Goal: Task Accomplishment & Management: Use online tool/utility

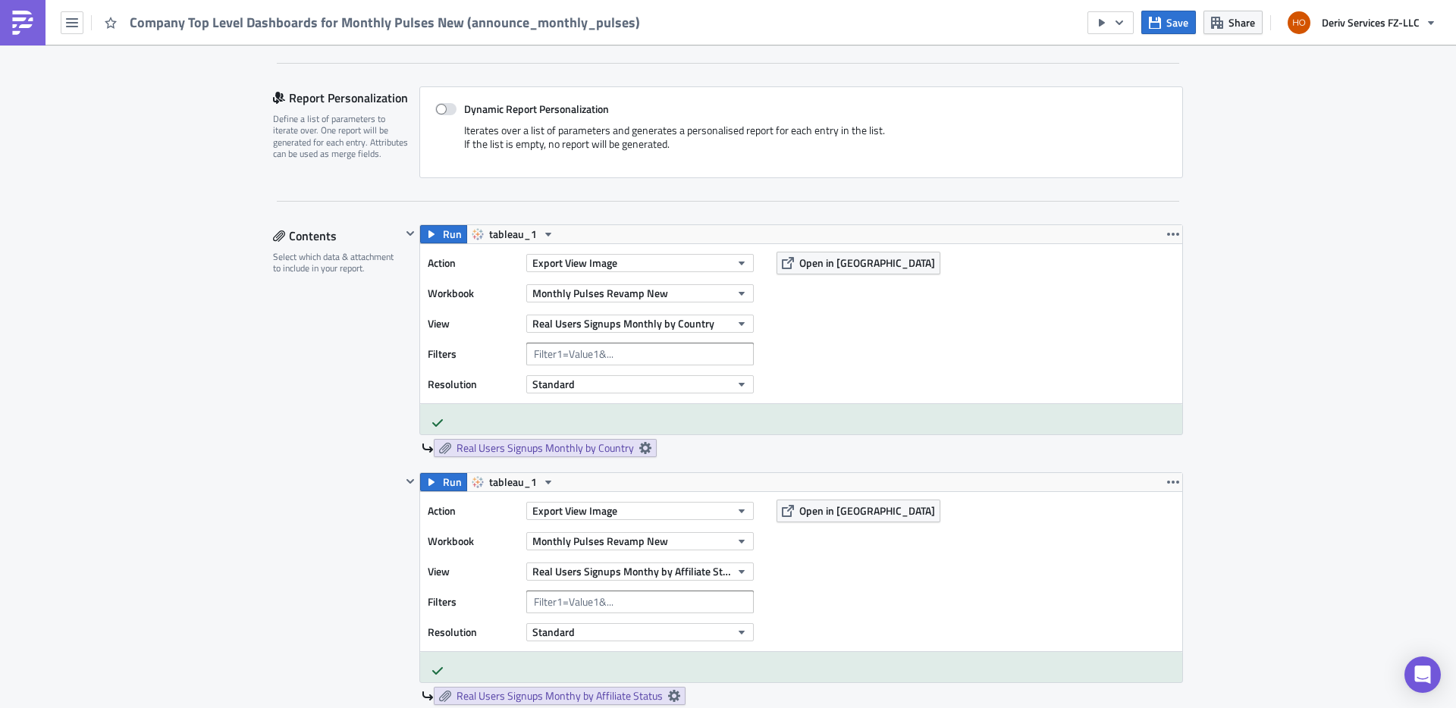
scroll to position [408, 0]
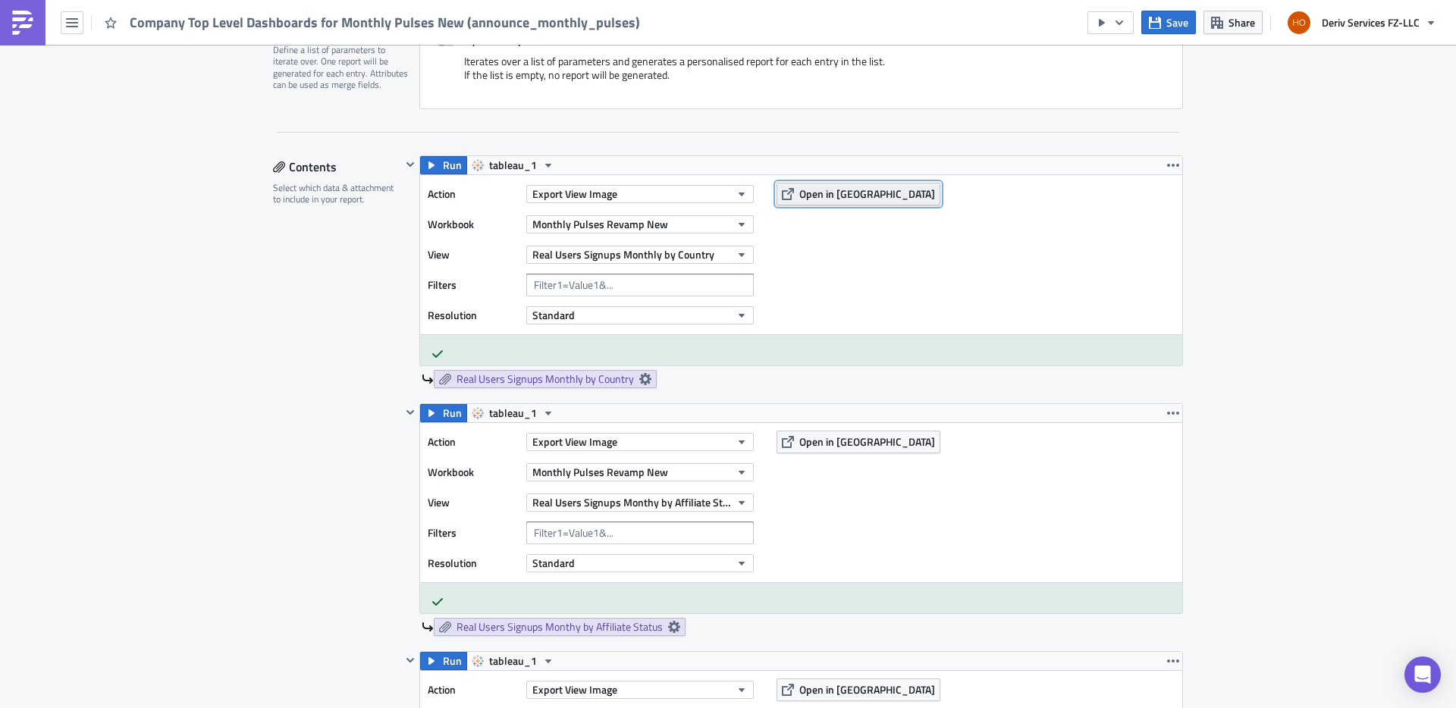
click at [827, 191] on span "Open in [GEOGRAPHIC_DATA]" at bounding box center [867, 194] width 136 height 16
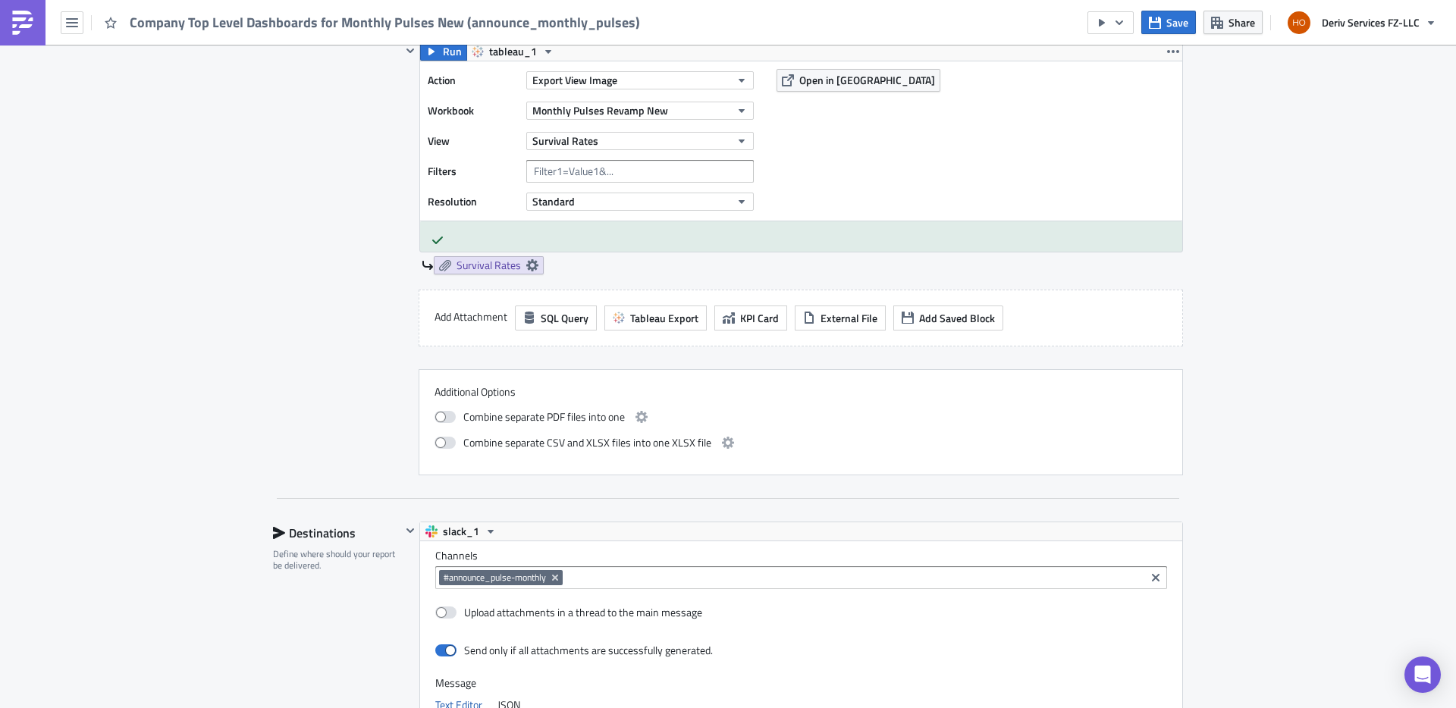
scroll to position [5304, 0]
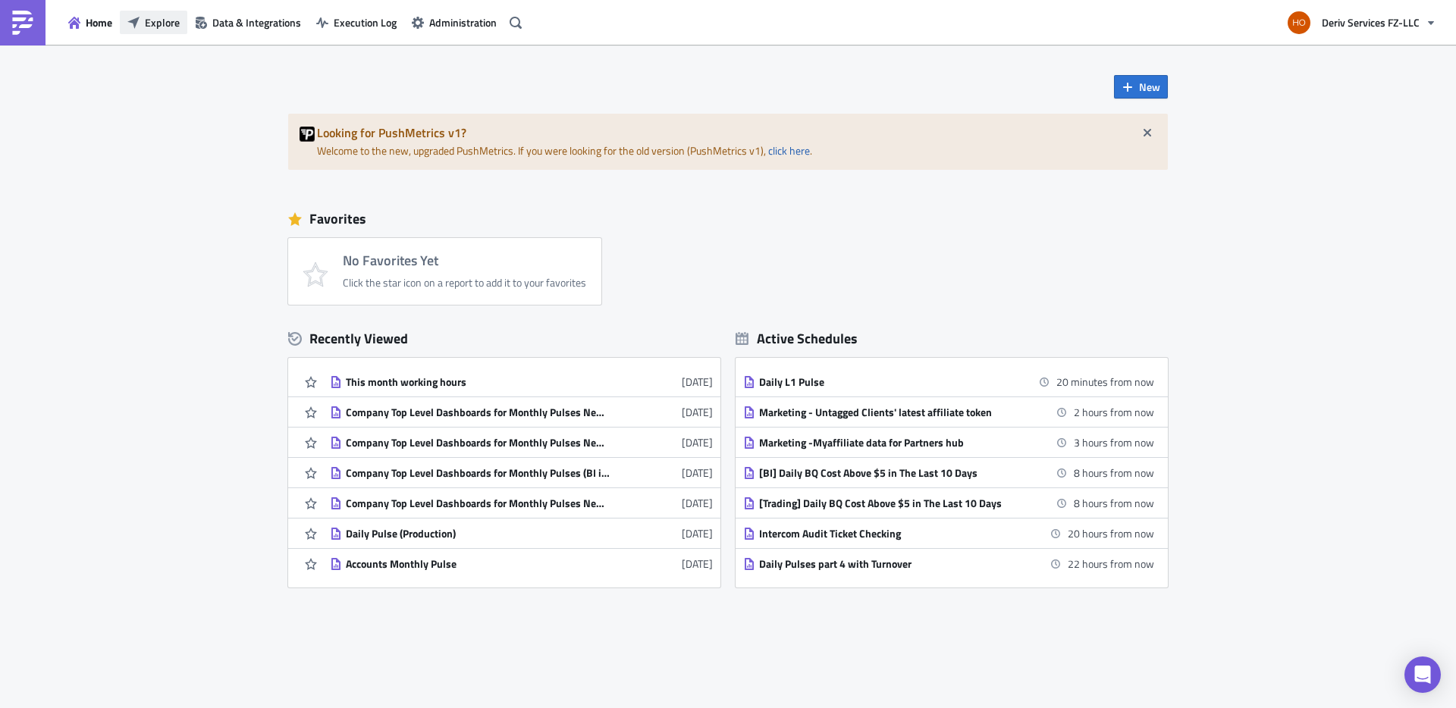
click at [167, 31] on button "Explore" at bounding box center [153, 23] width 67 height 24
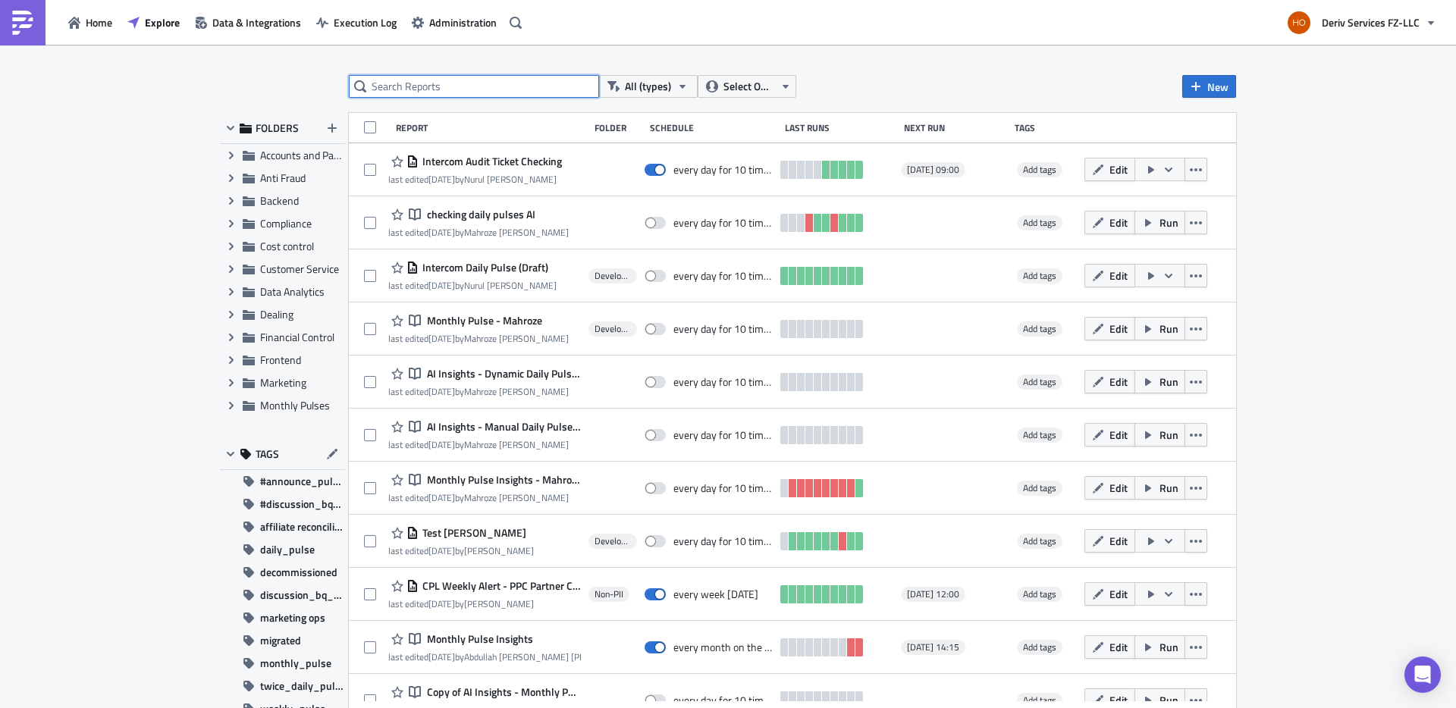
click at [425, 90] on input "text" at bounding box center [474, 86] width 250 height 23
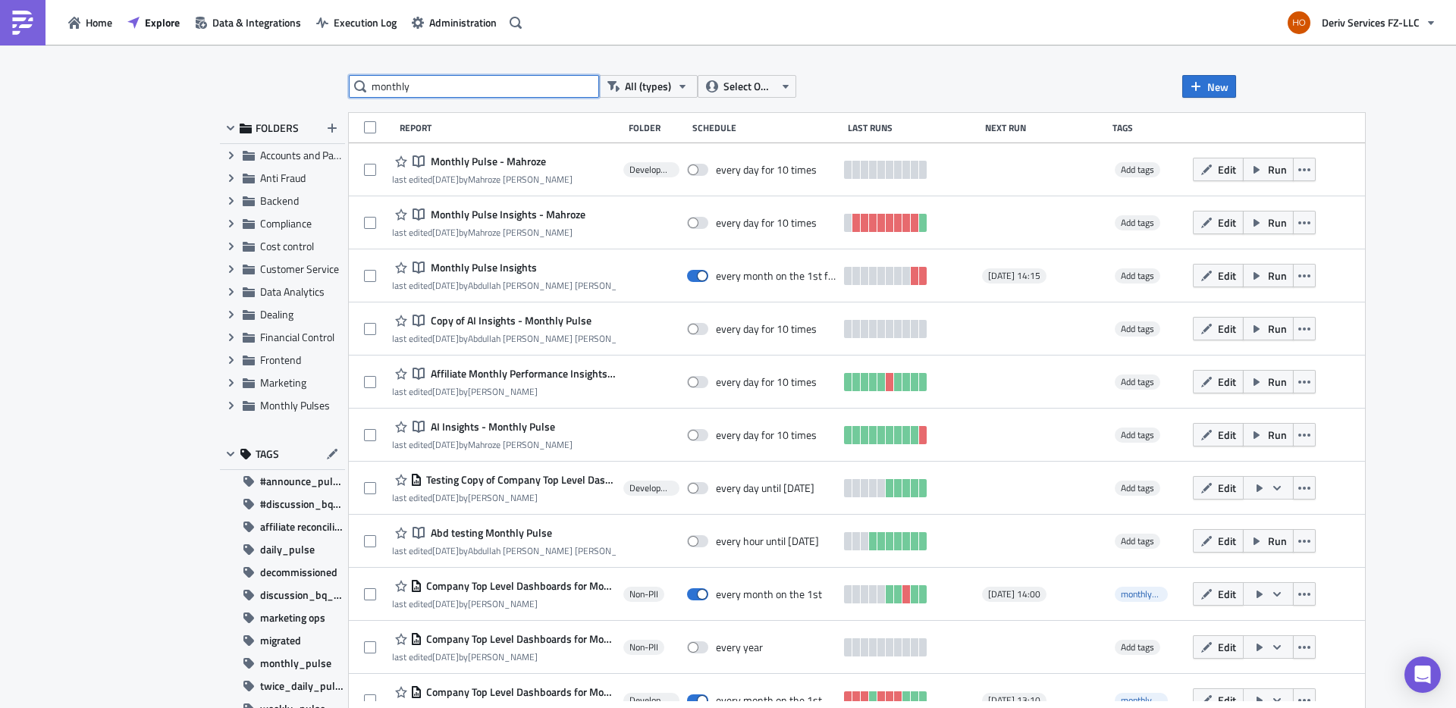
type input "monthly"
click at [713, 127] on div "Schedule" at bounding box center [766, 127] width 148 height 11
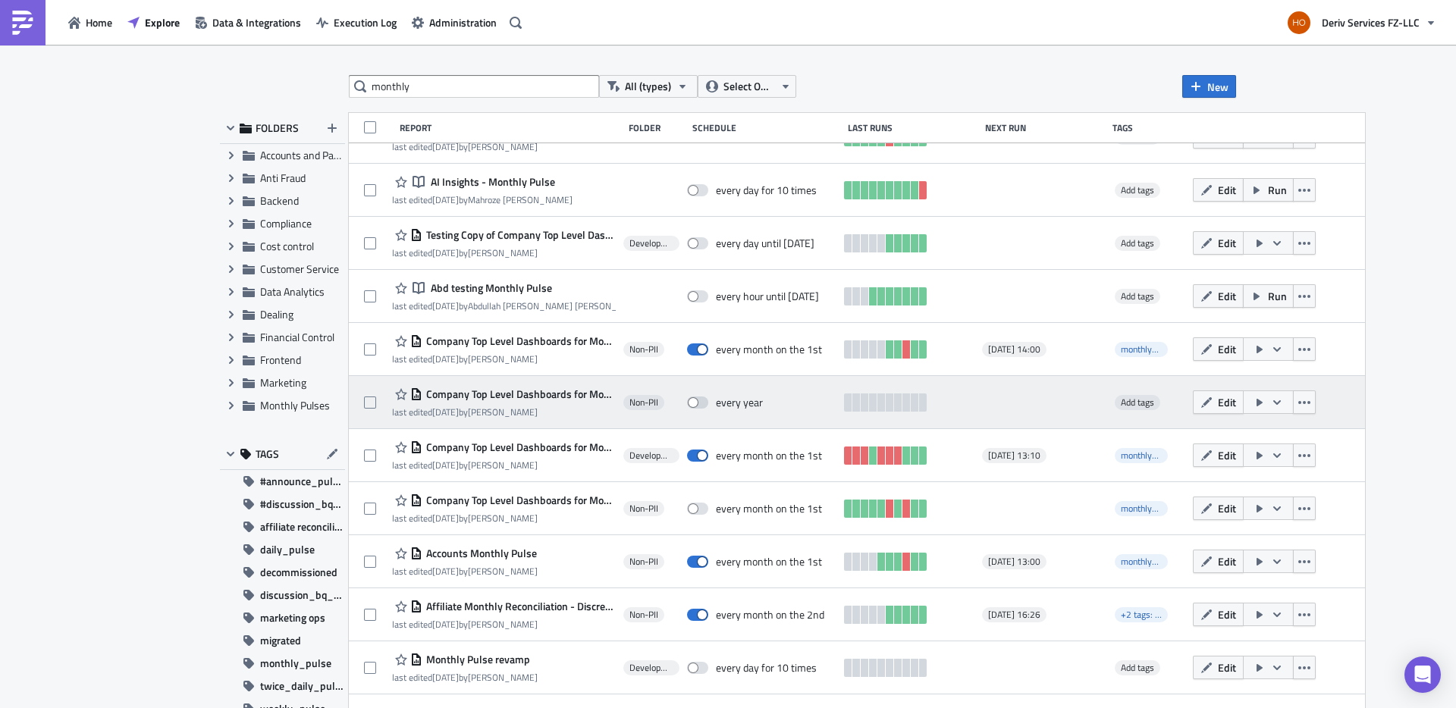
scroll to position [257, 0]
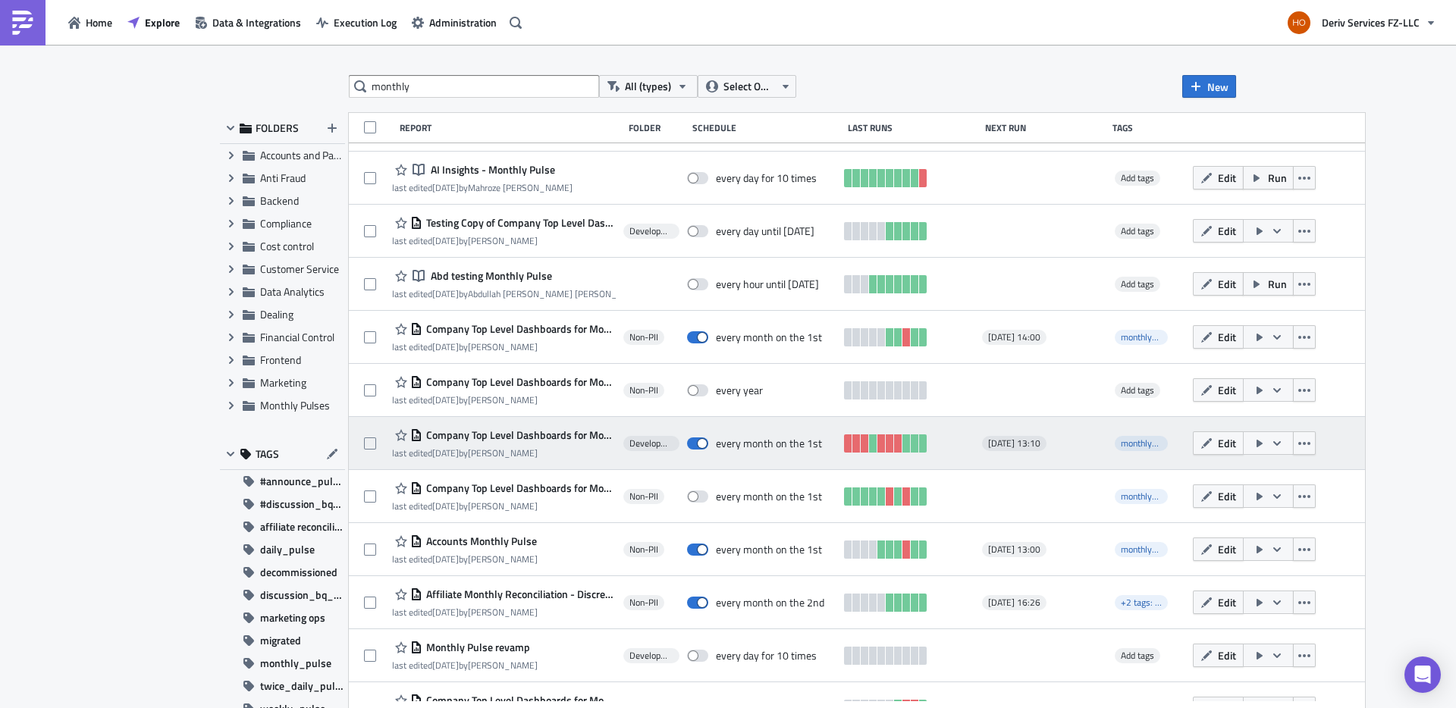
click at [572, 438] on span "Company Top Level Dashboards for Monthly Pulses New(BI Internal)" at bounding box center [518, 435] width 193 height 14
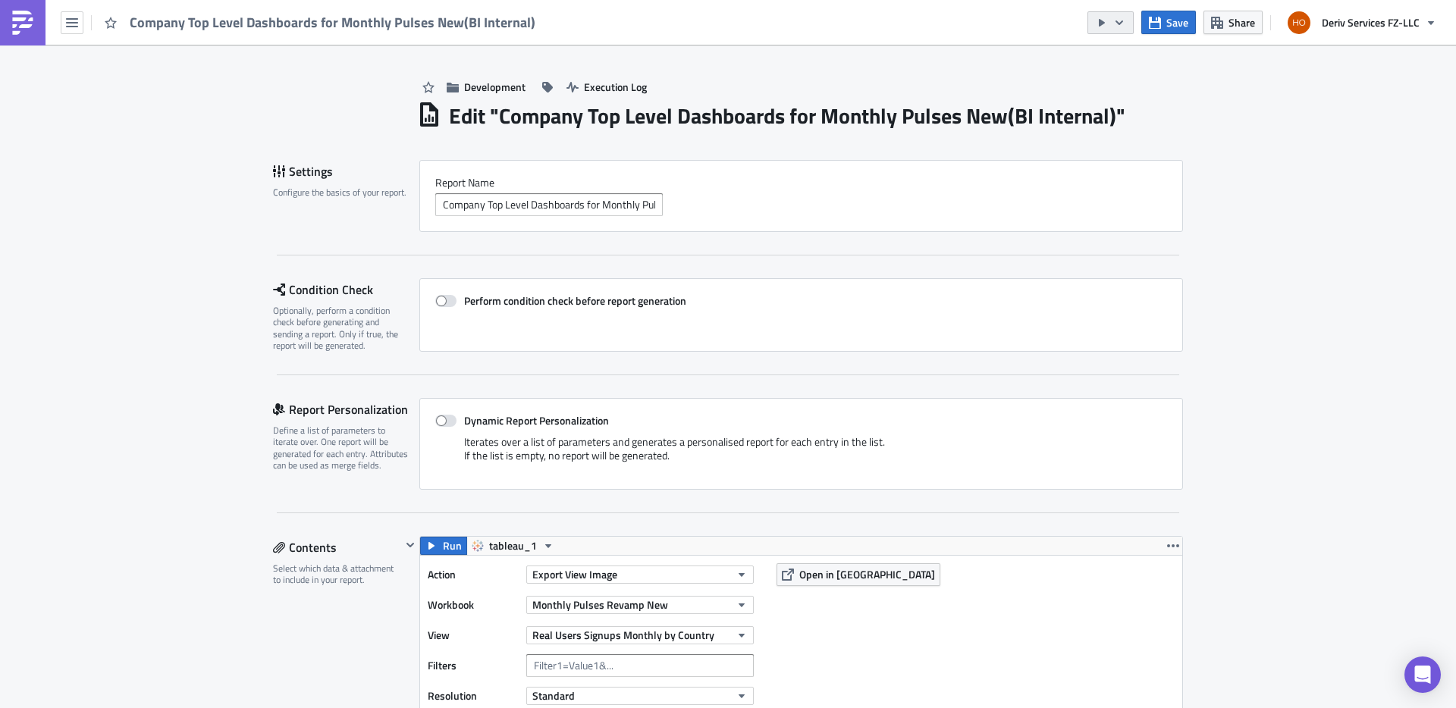
click at [1131, 24] on button "button" at bounding box center [1110, 22] width 46 height 23
click at [1151, 55] on div "Send Just to Me" at bounding box center [1156, 60] width 118 height 15
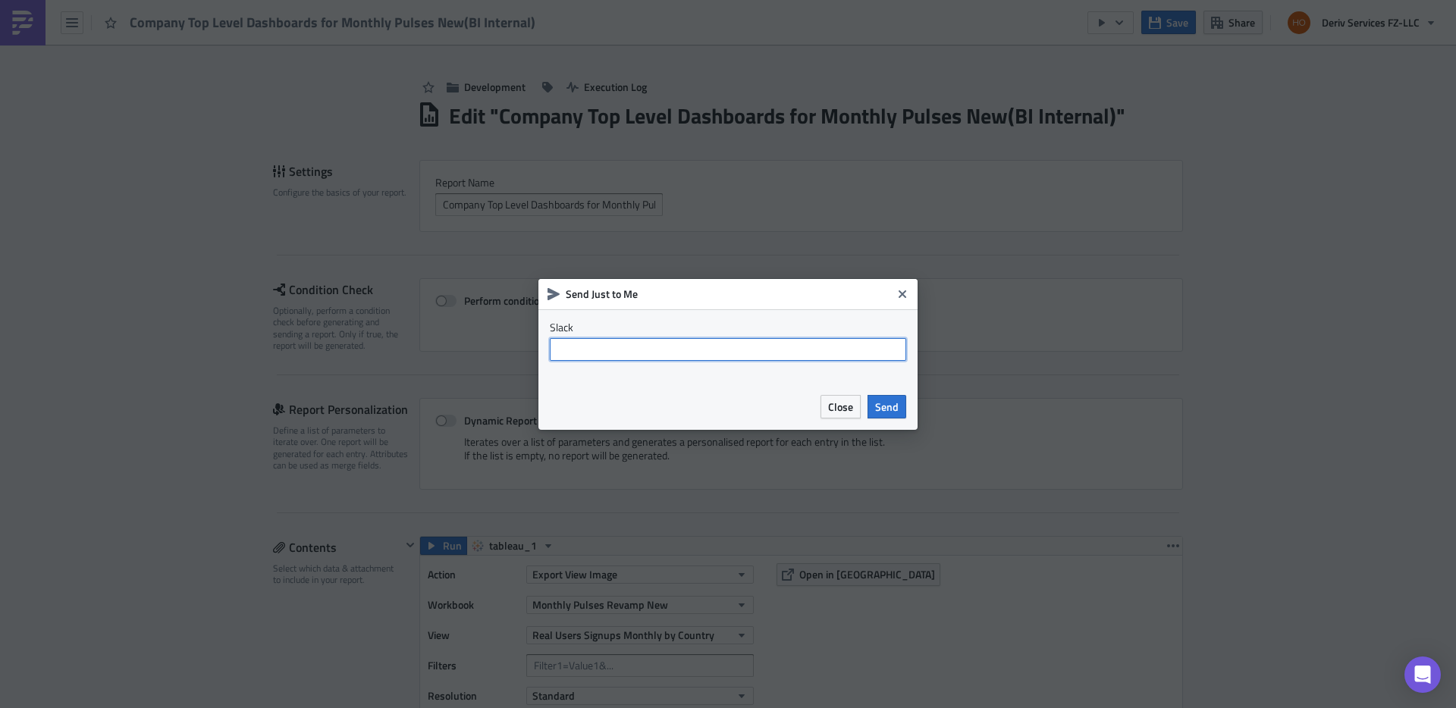
click at [742, 341] on input "text" at bounding box center [728, 349] width 356 height 23
type input "@hock"
click at [895, 379] on div "Slack @hock" at bounding box center [727, 346] width 379 height 74
click at [894, 406] on span "Send" at bounding box center [887, 407] width 24 height 16
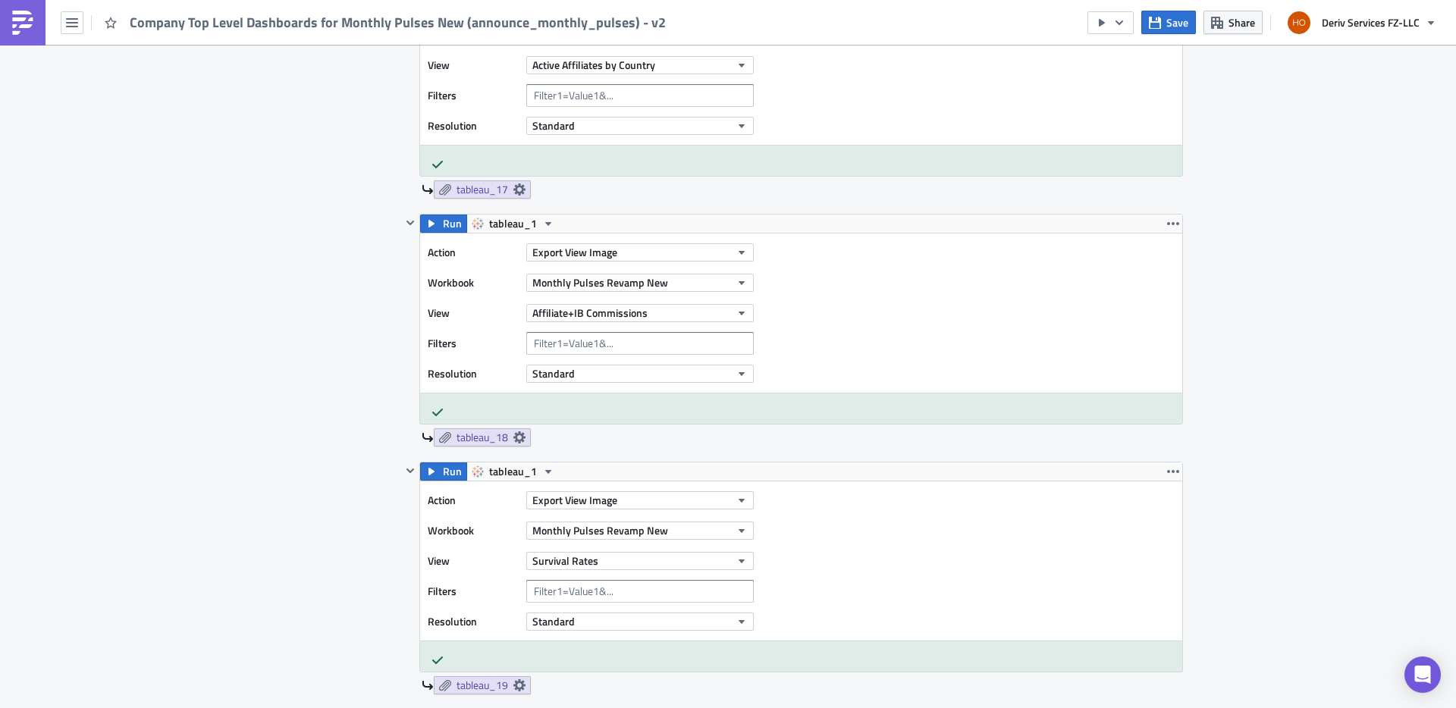
scroll to position [5346, 0]
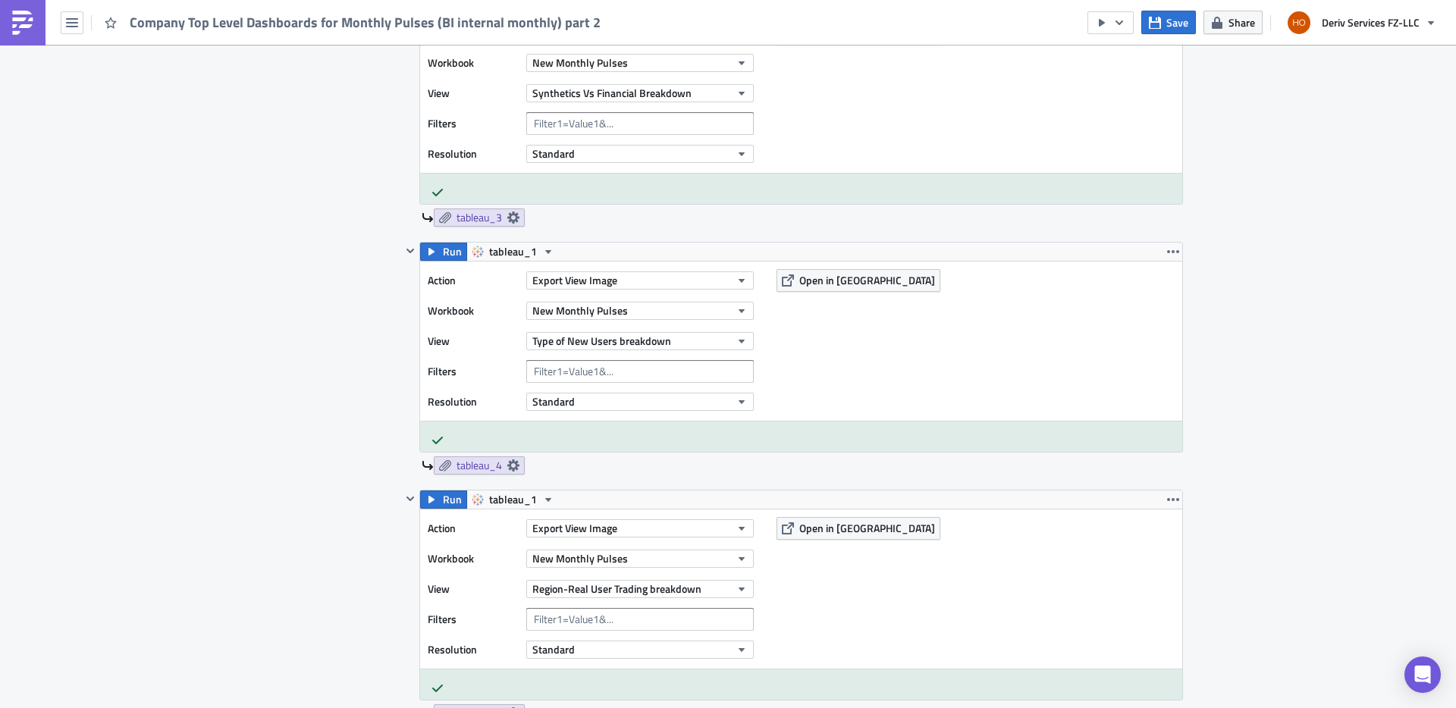
scroll to position [52, 0]
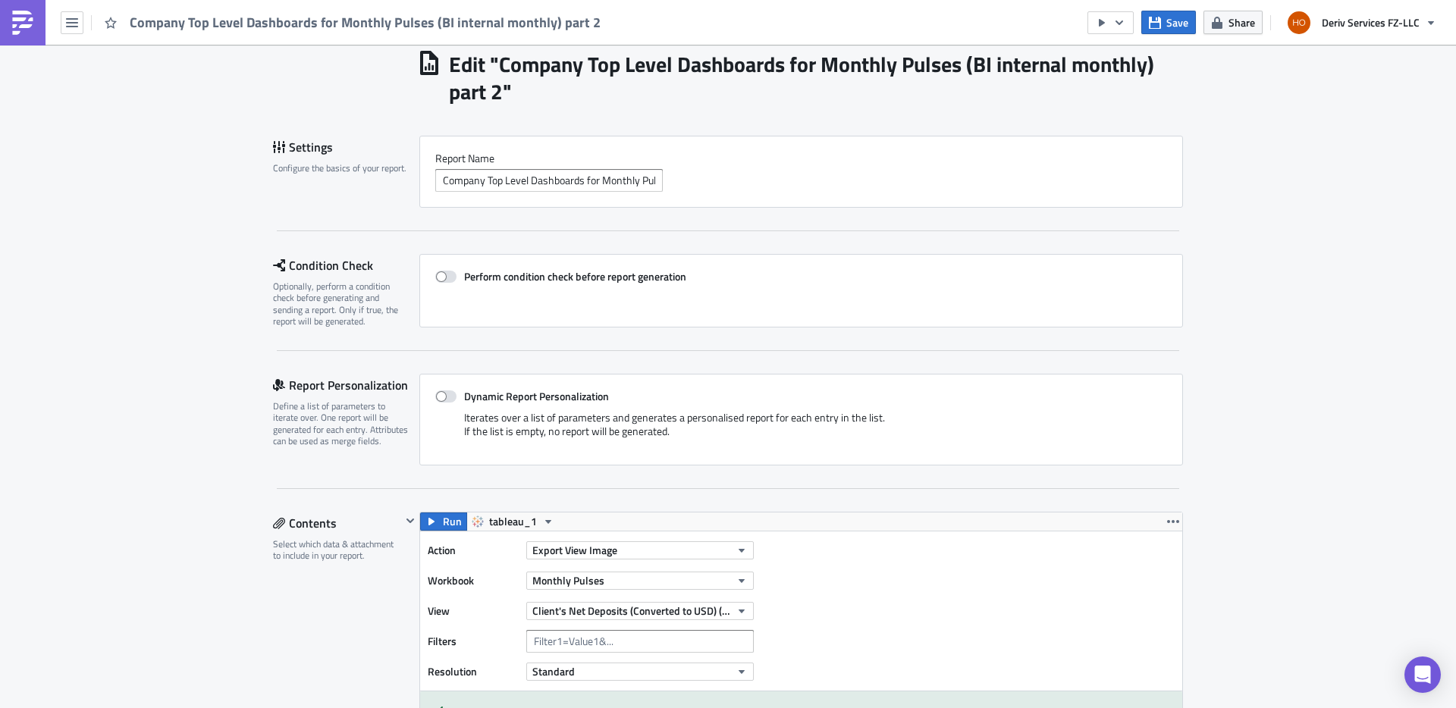
click at [85, 25] on div "Company Top Level Dashboards for Monthly Pulses (BI internal monthly) part 2" at bounding box center [305, 22] width 610 height 45
click at [73, 25] on icon "button" at bounding box center [72, 23] width 12 height 12
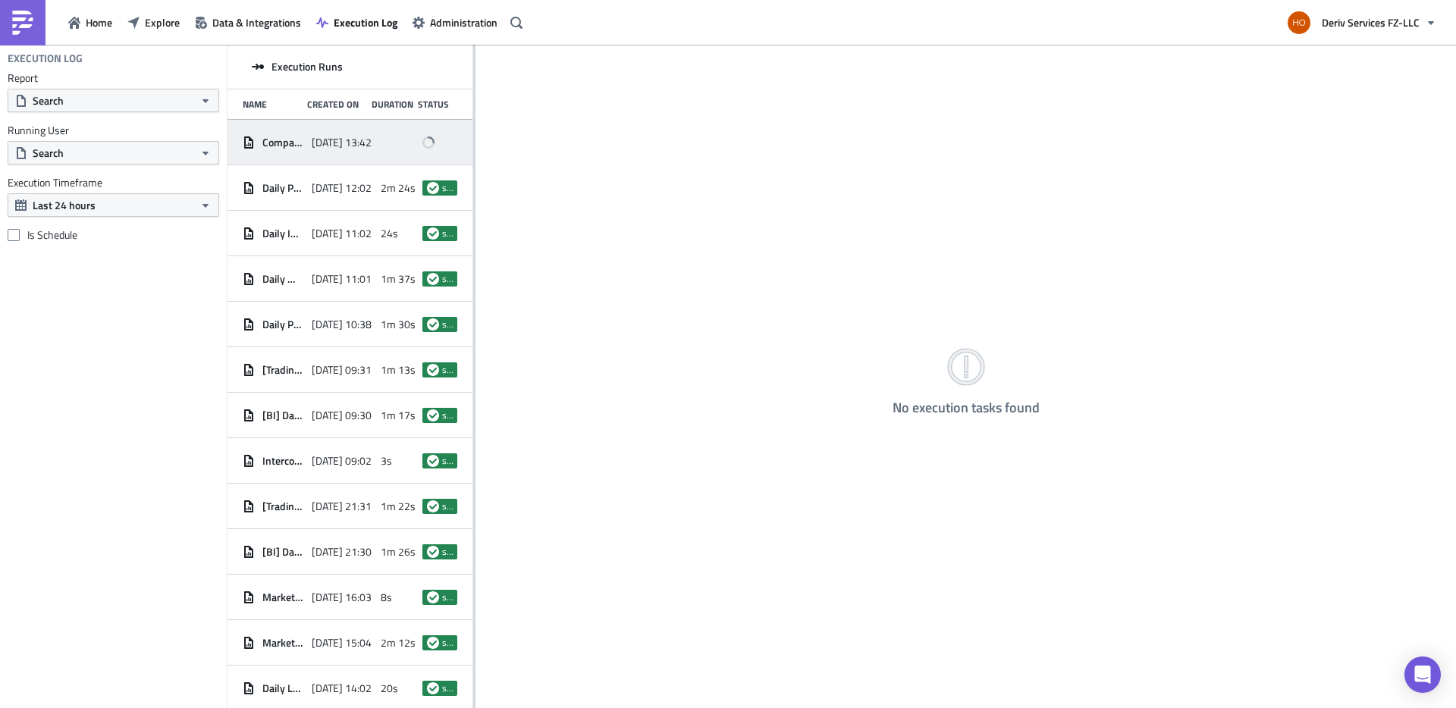
click at [364, 144] on span "[DATE] 13:42" at bounding box center [342, 143] width 60 height 14
click at [381, 152] on div at bounding box center [398, 142] width 35 height 27
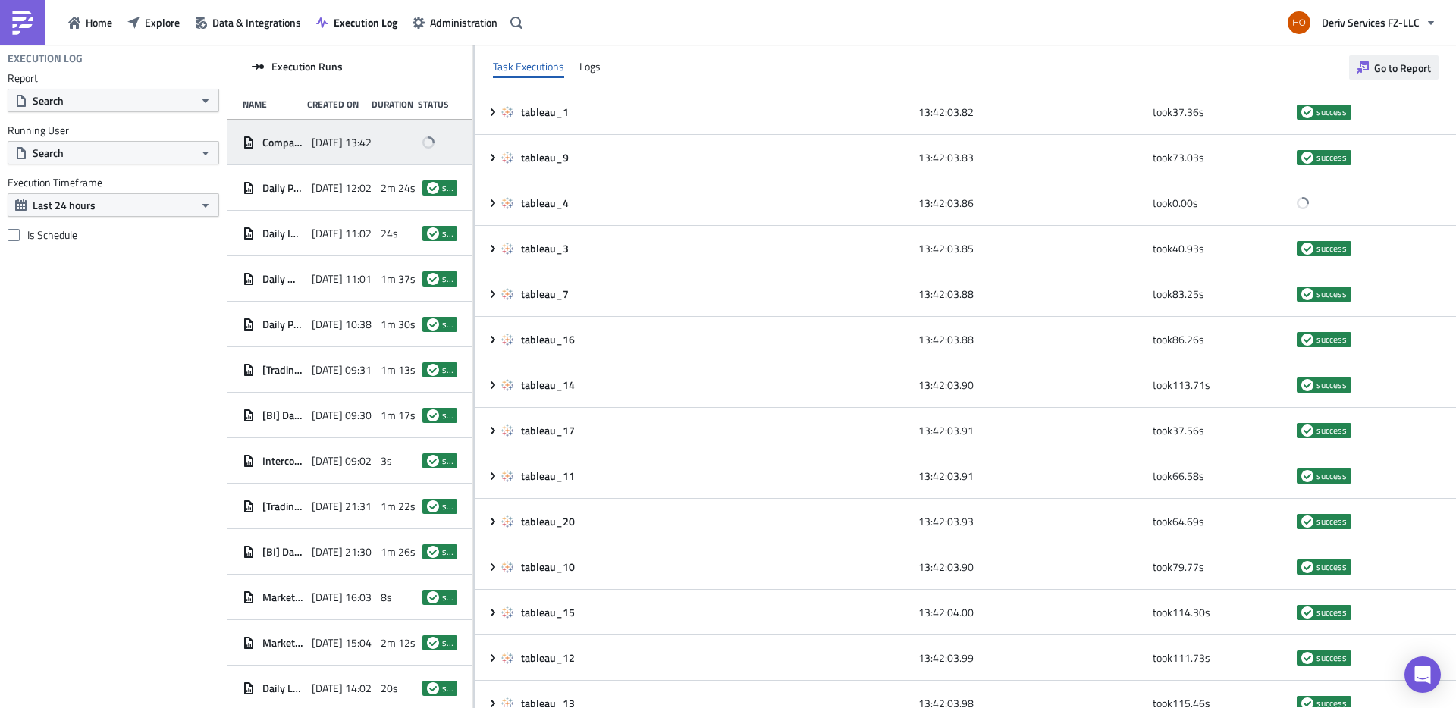
click at [1363, 70] on icon "button" at bounding box center [1362, 67] width 12 height 12
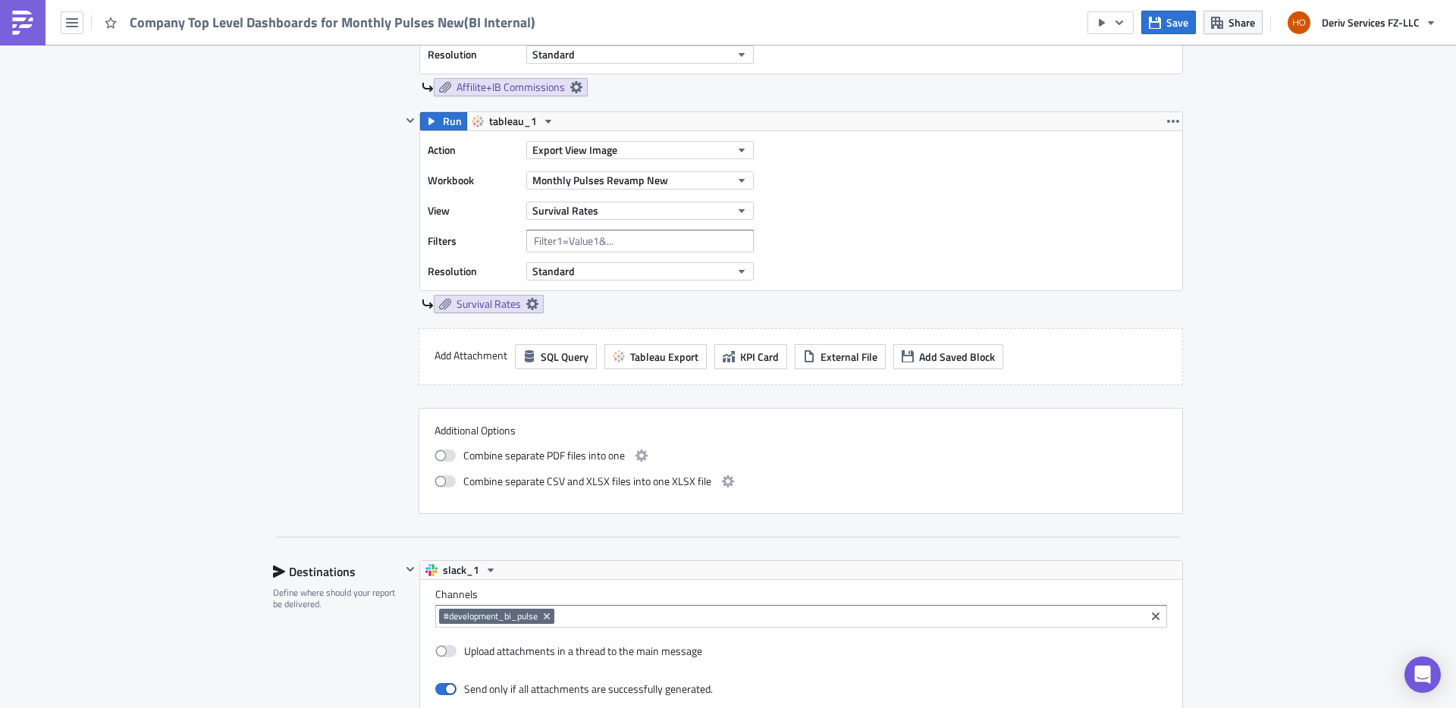
scroll to position [4594, 0]
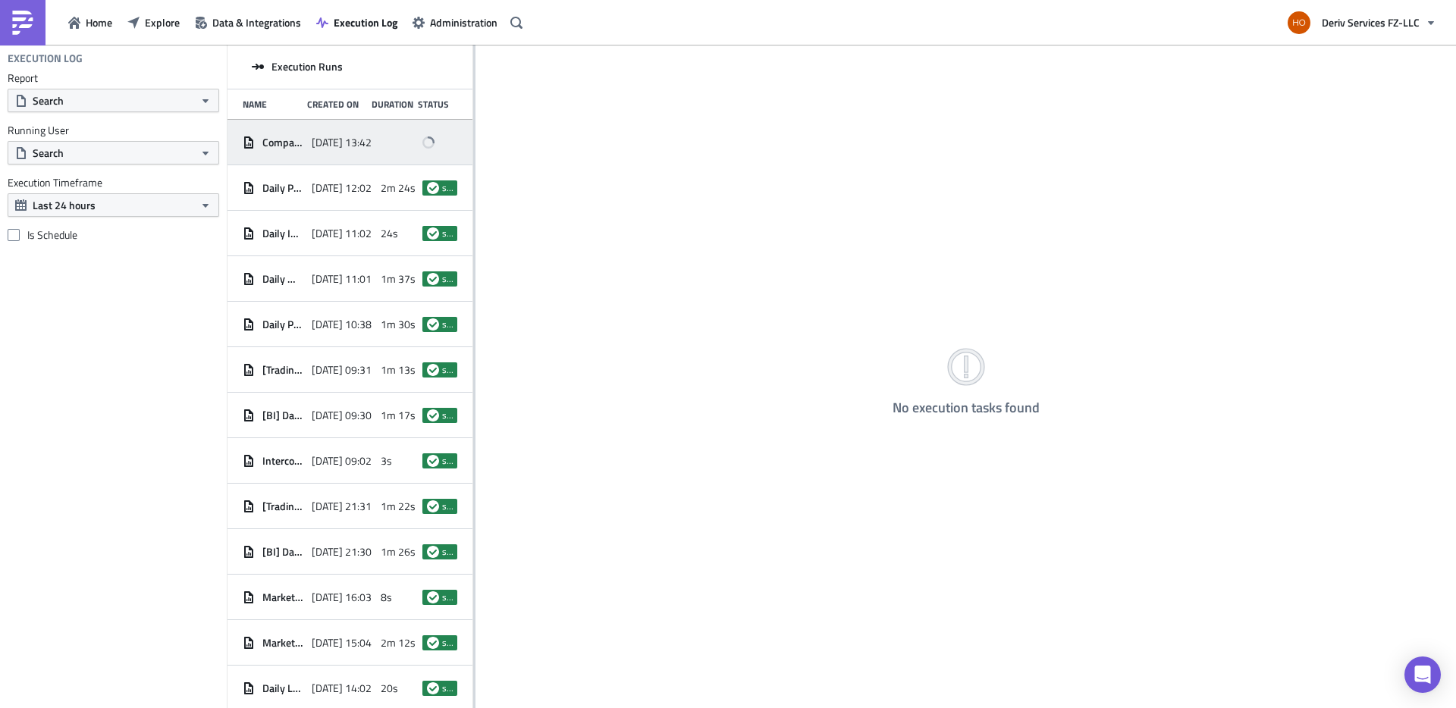
click at [294, 150] on div "Company Top Level Dashboards for Monthly Pulses New(BI Internal)" at bounding box center [273, 142] width 61 height 27
click at [283, 149] on div "Company Top Level Dashboards for Monthly Pulses New(BI Internal)" at bounding box center [273, 142] width 61 height 27
click at [312, 136] on span "[DATE] 13:42" at bounding box center [342, 143] width 60 height 14
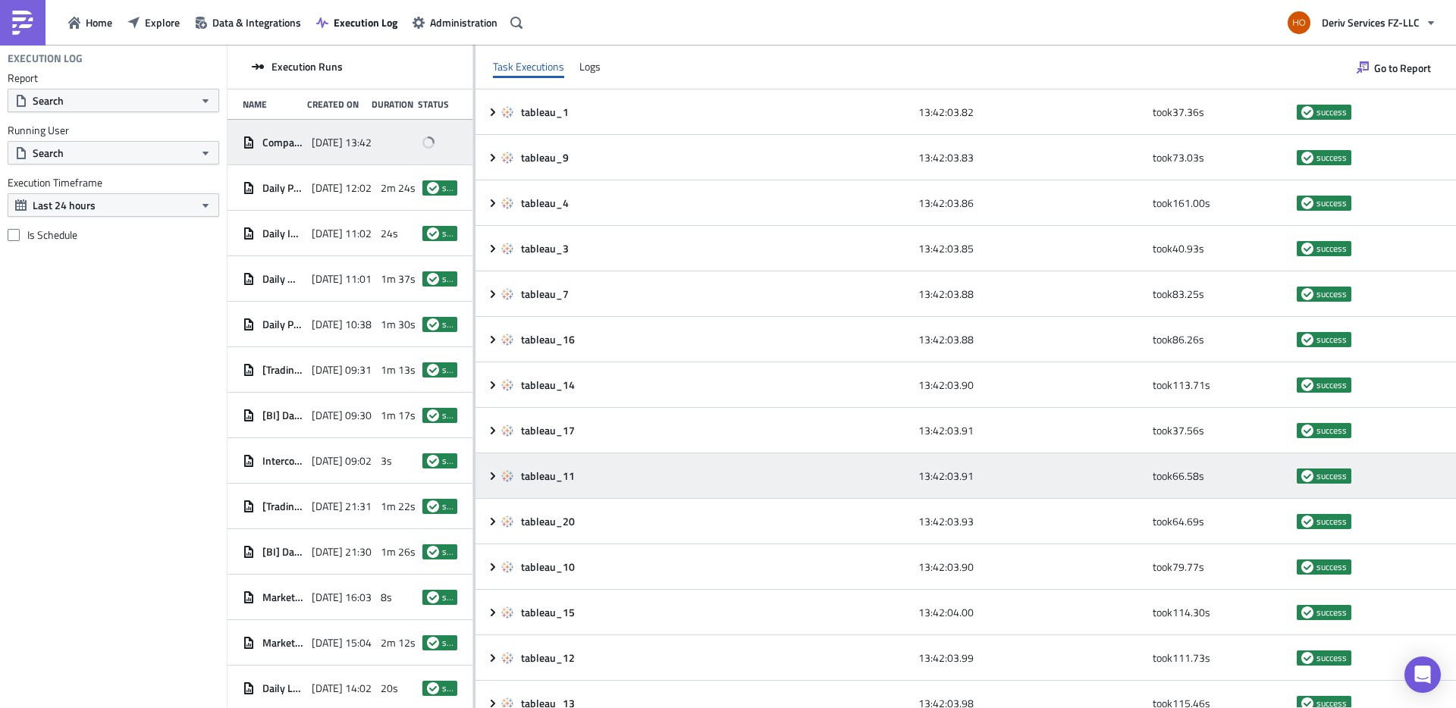
scroll to position [292, 0]
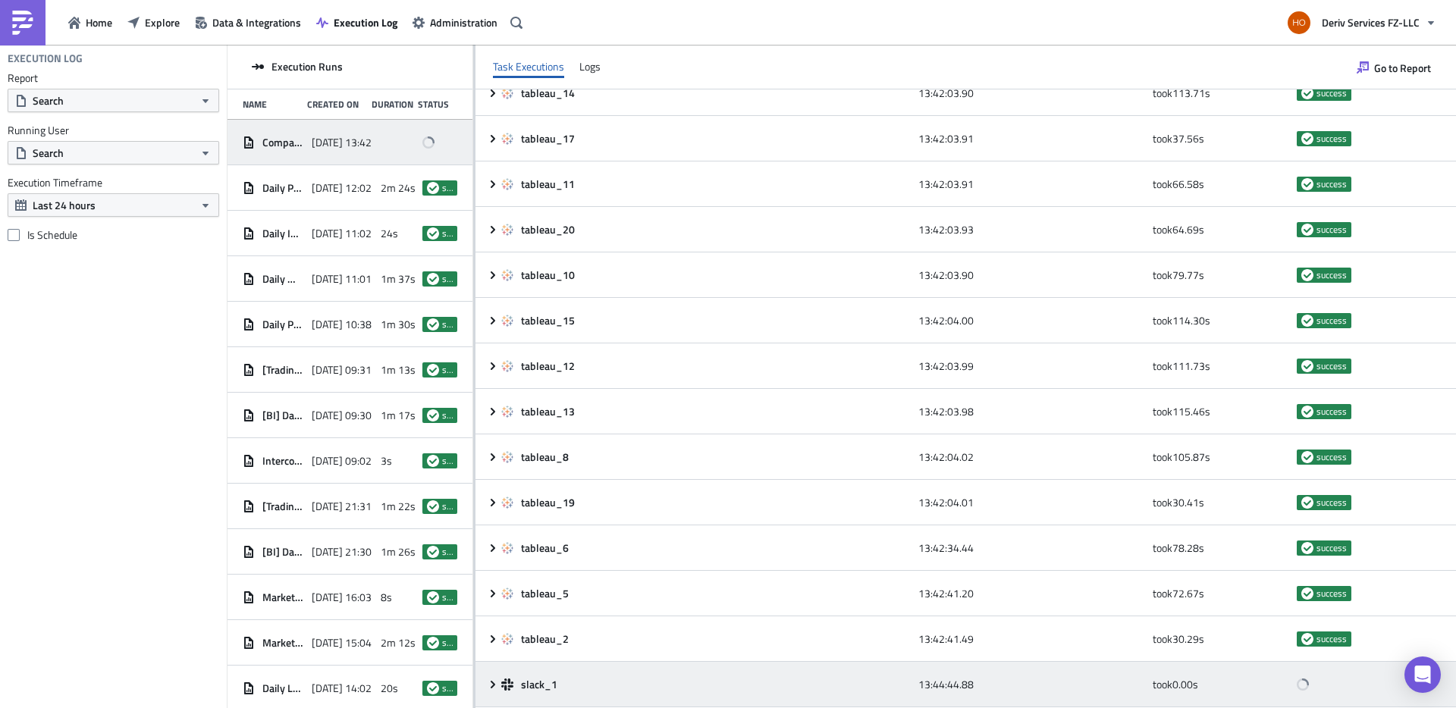
click at [719, 685] on div "slack_1" at bounding box center [705, 685] width 409 height 14
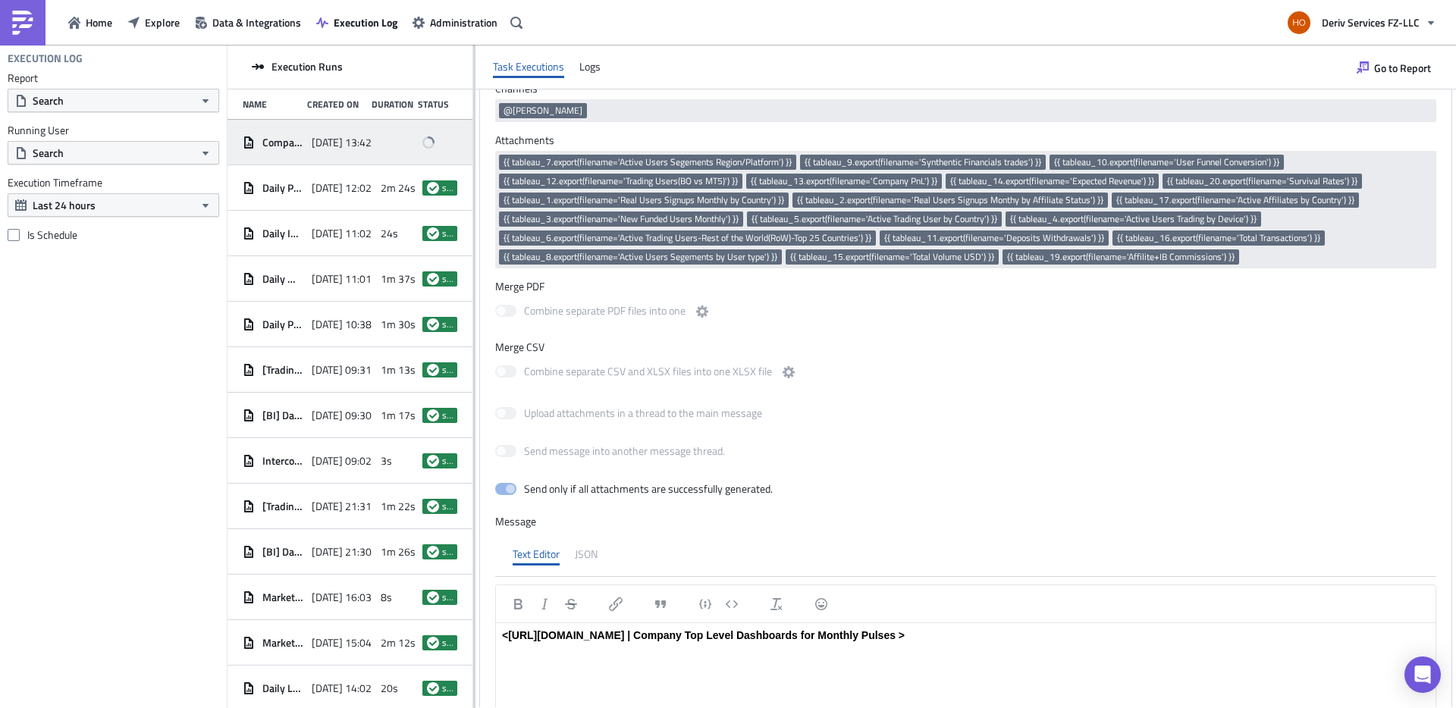
scroll to position [920, 0]
